Goal: Information Seeking & Learning: Learn about a topic

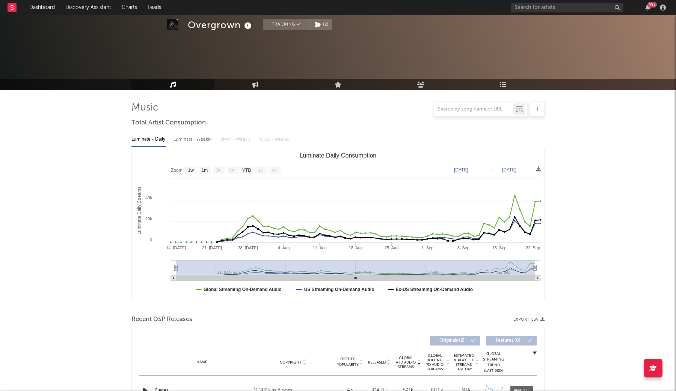
select select "1w"
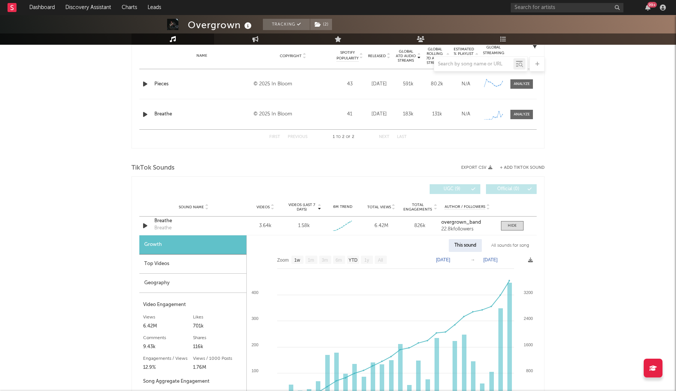
scroll to position [305, 0]
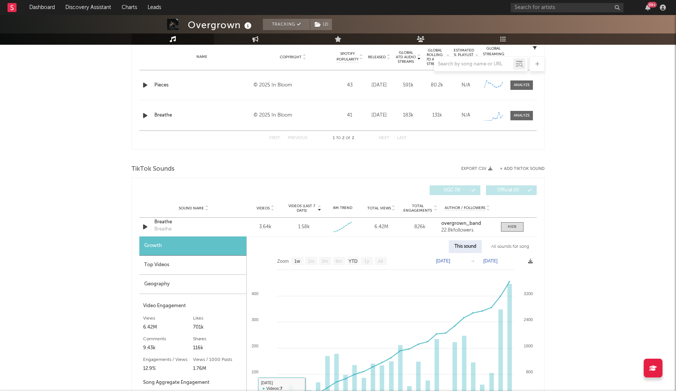
click at [212, 262] on div "Top Videos" at bounding box center [192, 264] width 107 height 19
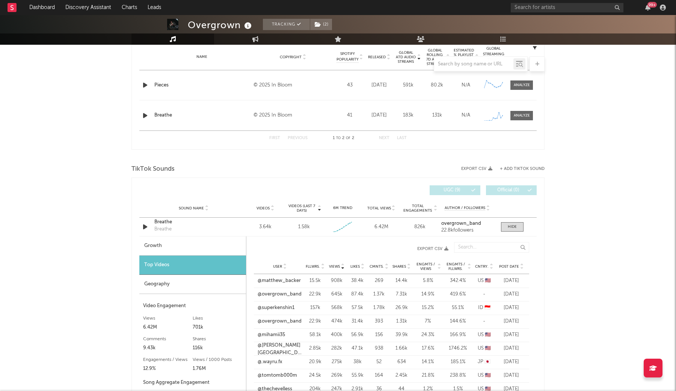
click at [510, 265] on span "Post Date" at bounding box center [509, 266] width 20 height 5
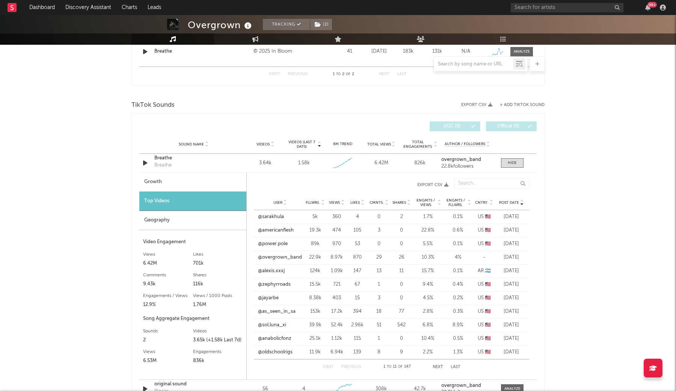
scroll to position [370, 0]
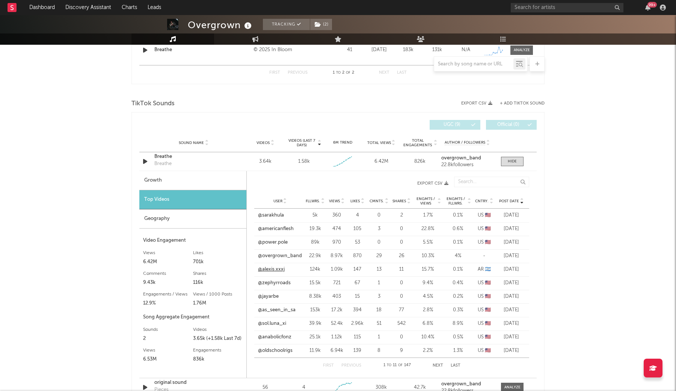
click at [280, 270] on link "@alexis.xxxj" at bounding box center [271, 269] width 27 height 8
click at [279, 229] on link "@americanflesh" at bounding box center [276, 229] width 36 height 8
click at [273, 294] on link "@jayarbe" at bounding box center [268, 297] width 21 height 8
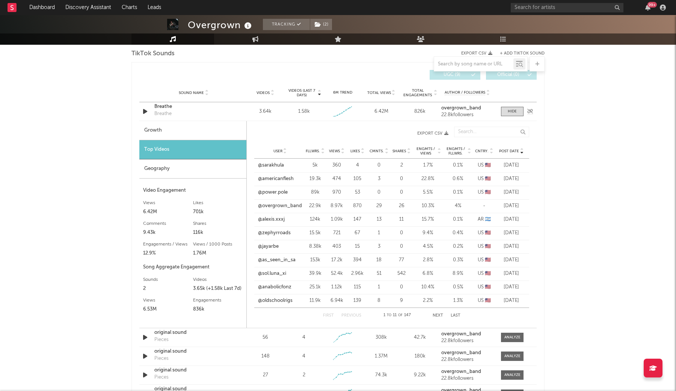
scroll to position [421, 0]
click at [280, 273] on link "@sol.luna_xi" at bounding box center [272, 273] width 28 height 8
click at [274, 164] on link "@sarakhula" at bounding box center [271, 165] width 26 height 8
click at [273, 192] on link "@power.pole" at bounding box center [273, 192] width 30 height 8
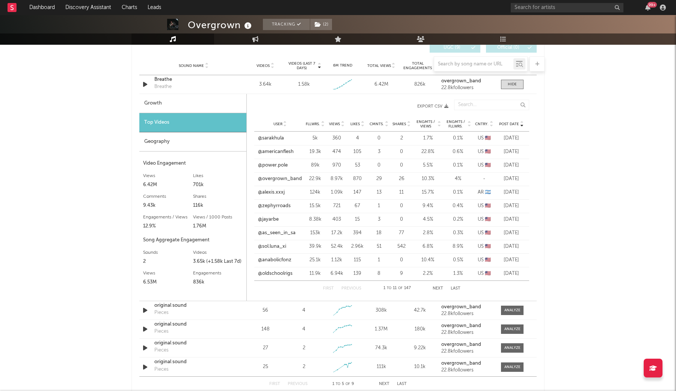
scroll to position [452, 0]
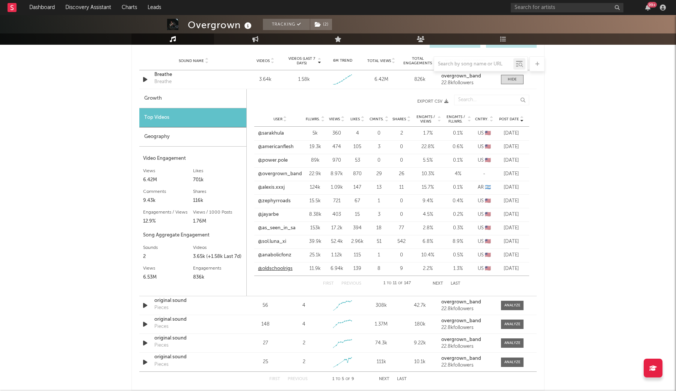
click at [280, 268] on link "@oldschoolrigs" at bounding box center [275, 269] width 35 height 8
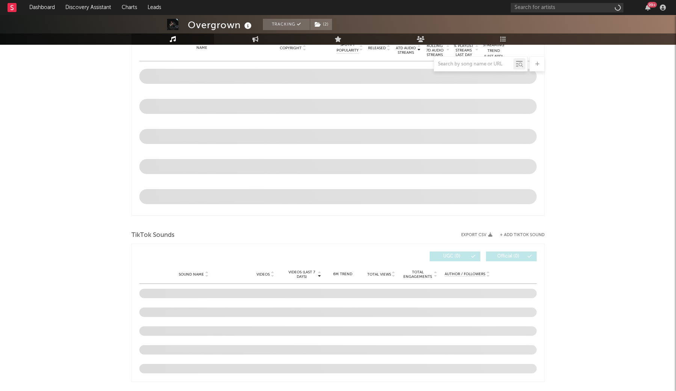
select select "1w"
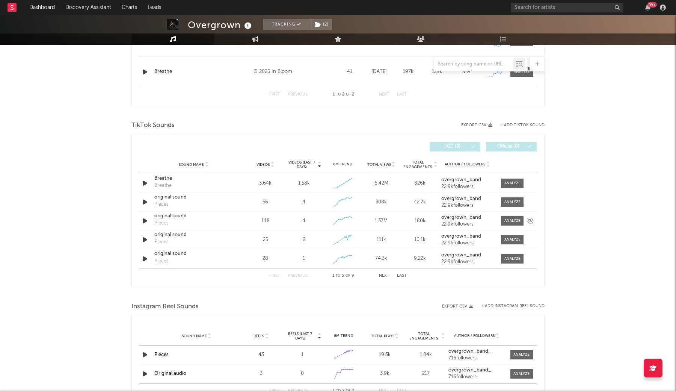
scroll to position [370, 0]
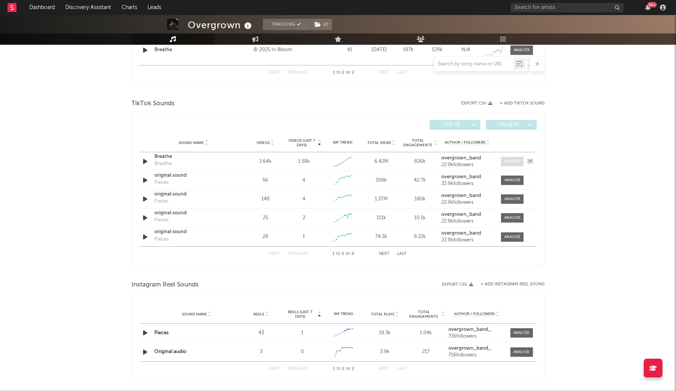
click at [513, 160] on div at bounding box center [512, 161] width 16 height 6
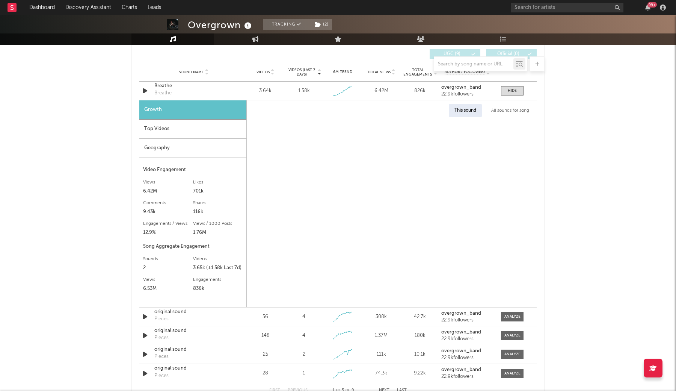
select select "1w"
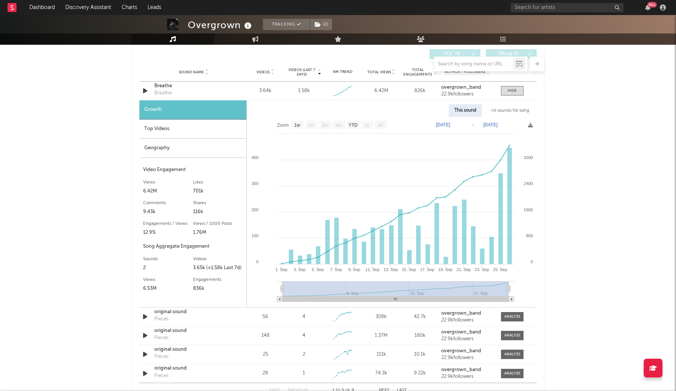
scroll to position [449, 0]
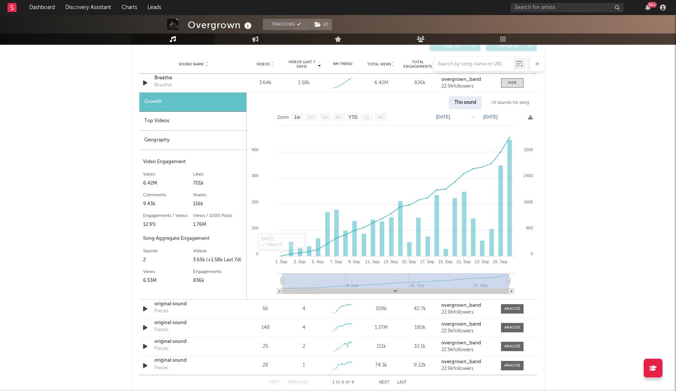
click at [192, 118] on div "Top Videos" at bounding box center [192, 121] width 107 height 19
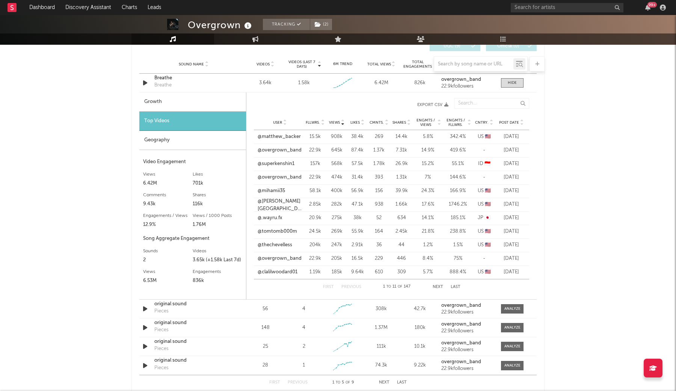
click at [505, 122] on span "Post Date" at bounding box center [509, 122] width 20 height 5
click at [505, 121] on span "Post Date" at bounding box center [509, 122] width 20 height 5
click at [510, 124] on span "Post Date" at bounding box center [509, 122] width 20 height 5
click at [273, 151] on link "@americanflesh" at bounding box center [276, 150] width 36 height 8
click at [437, 285] on button "Next" at bounding box center [438, 287] width 11 height 4
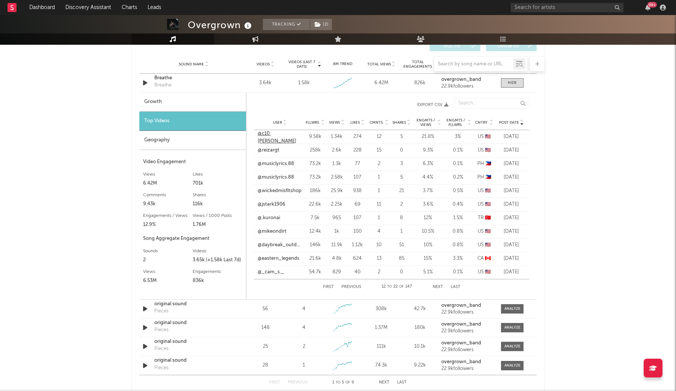
click at [275, 138] on link "@c10.[PERSON_NAME]" at bounding box center [280, 137] width 44 height 15
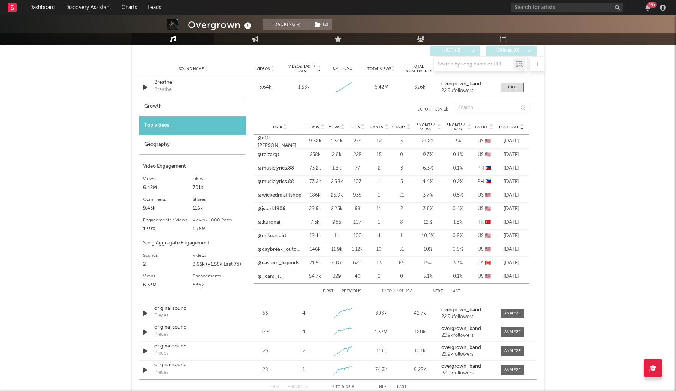
click at [351, 291] on button "Previous" at bounding box center [351, 291] width 20 height 4
click at [270, 223] on link "@jayarbe" at bounding box center [268, 223] width 21 height 8
click at [268, 223] on link "@jayarbe" at bounding box center [268, 223] width 21 height 8
click at [274, 211] on link "@zephyrroads" at bounding box center [274, 209] width 33 height 8
click at [284, 181] on link "@overgrown_band" at bounding box center [280, 182] width 44 height 8
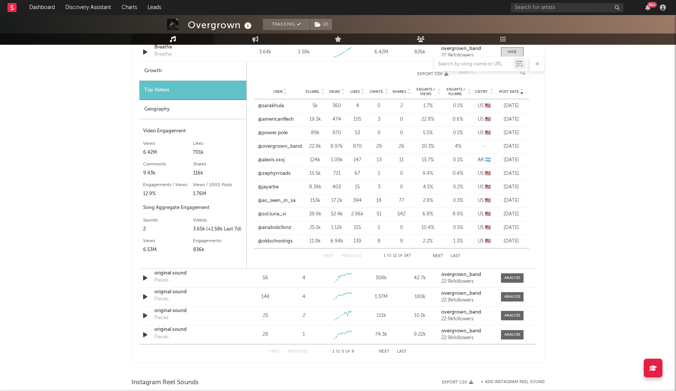
scroll to position [477, 0]
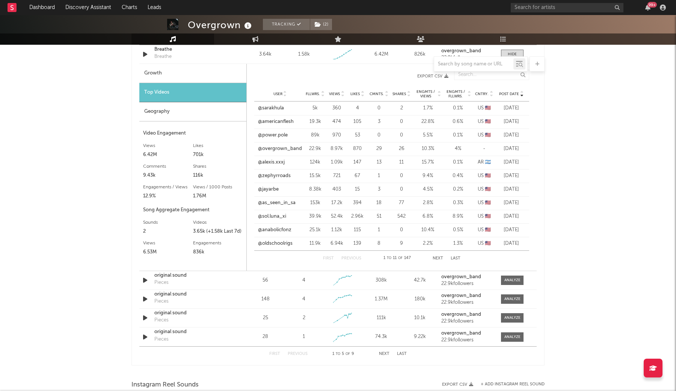
click at [437, 258] on button "Next" at bounding box center [438, 258] width 11 height 4
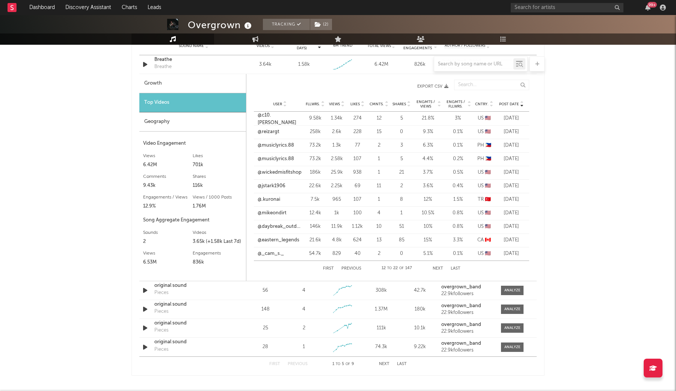
click at [437, 267] on button "Next" at bounding box center [438, 268] width 11 height 4
click at [353, 269] on button "Previous" at bounding box center [351, 268] width 20 height 4
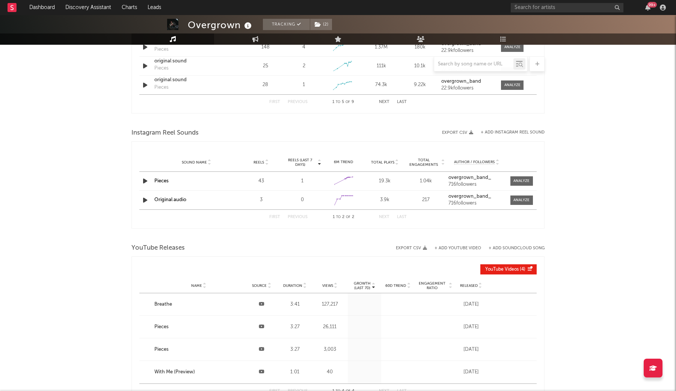
scroll to position [740, 0]
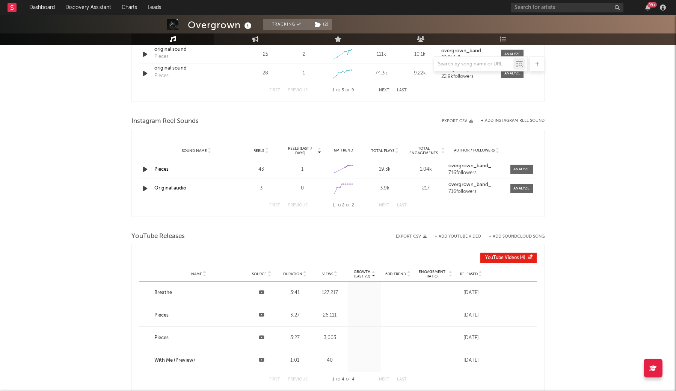
click at [167, 189] on link "Original audio" at bounding box center [170, 187] width 32 height 5
